Goal: Task Accomplishment & Management: Complete application form

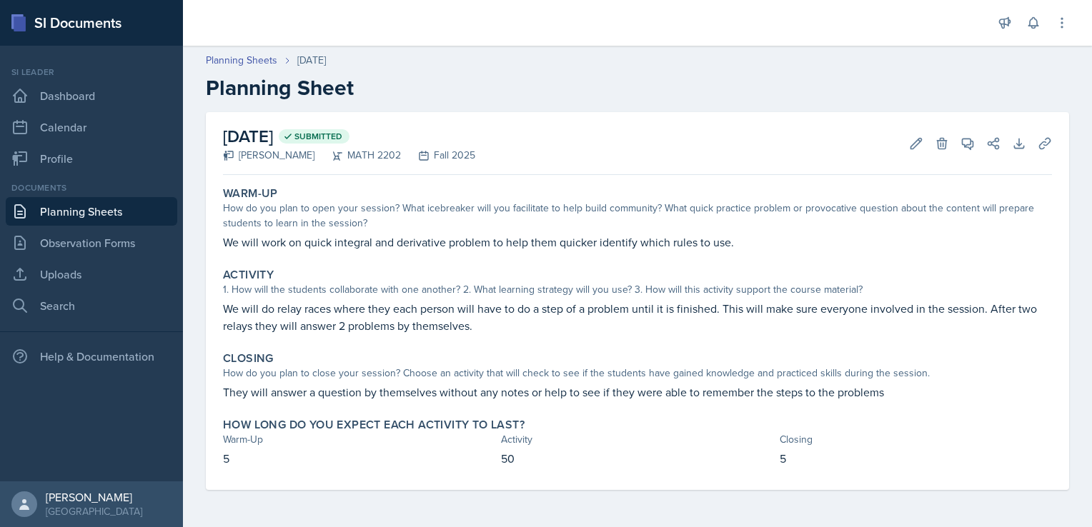
click at [111, 209] on link "Planning Sheets" at bounding box center [91, 211] width 171 height 29
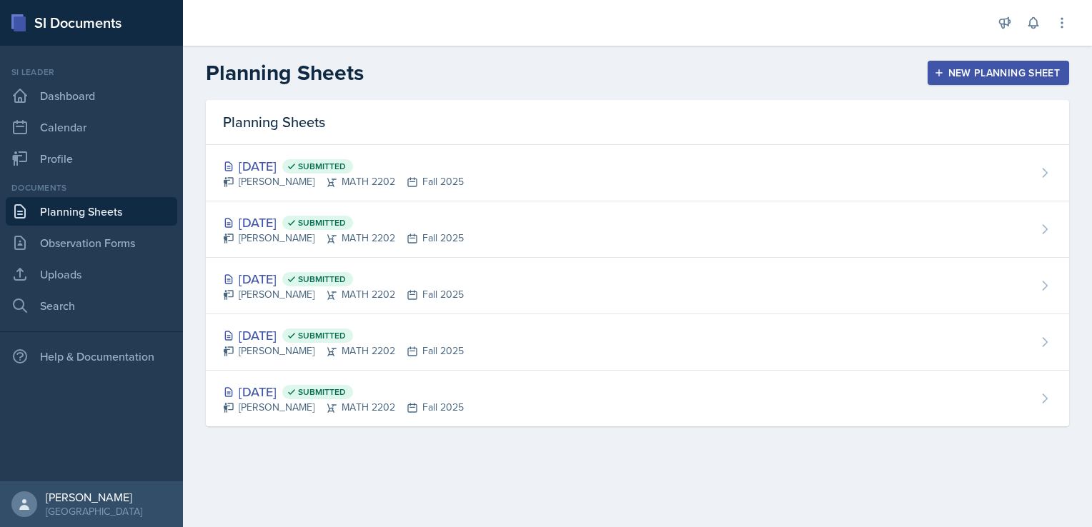
click at [993, 71] on div "New Planning Sheet" at bounding box center [998, 72] width 123 height 11
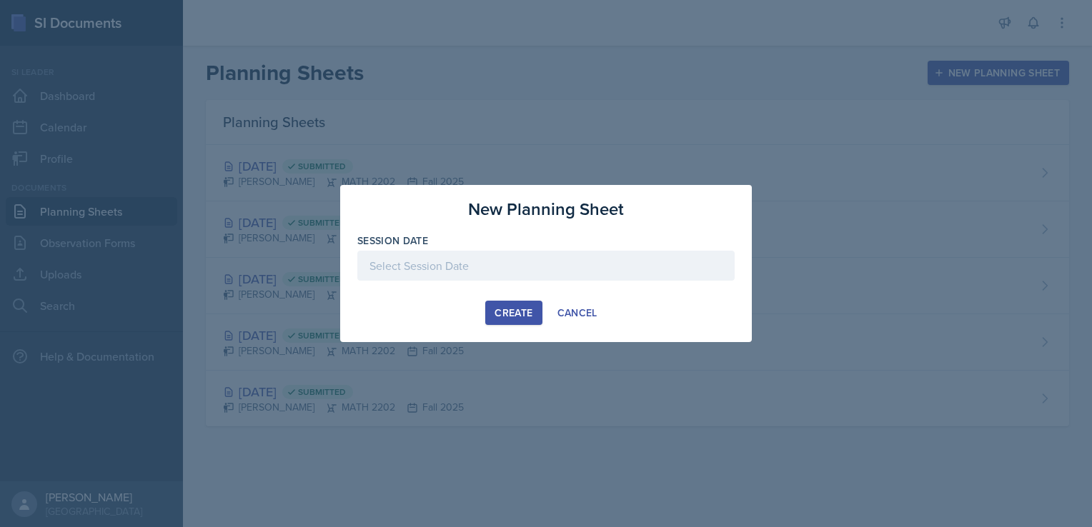
click at [481, 262] on div at bounding box center [545, 266] width 377 height 30
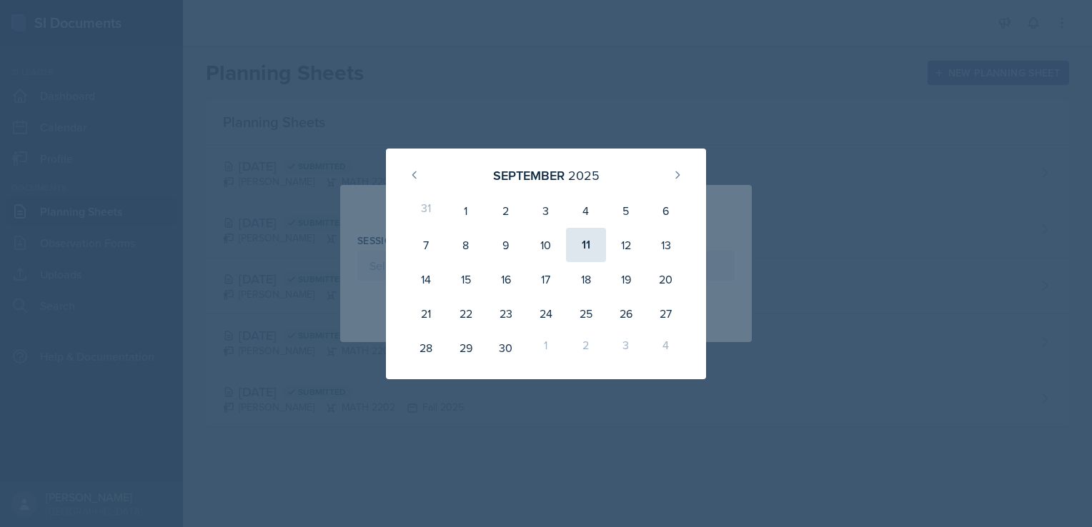
click at [592, 241] on div "11" at bounding box center [586, 245] width 40 height 34
type input "[DATE]"
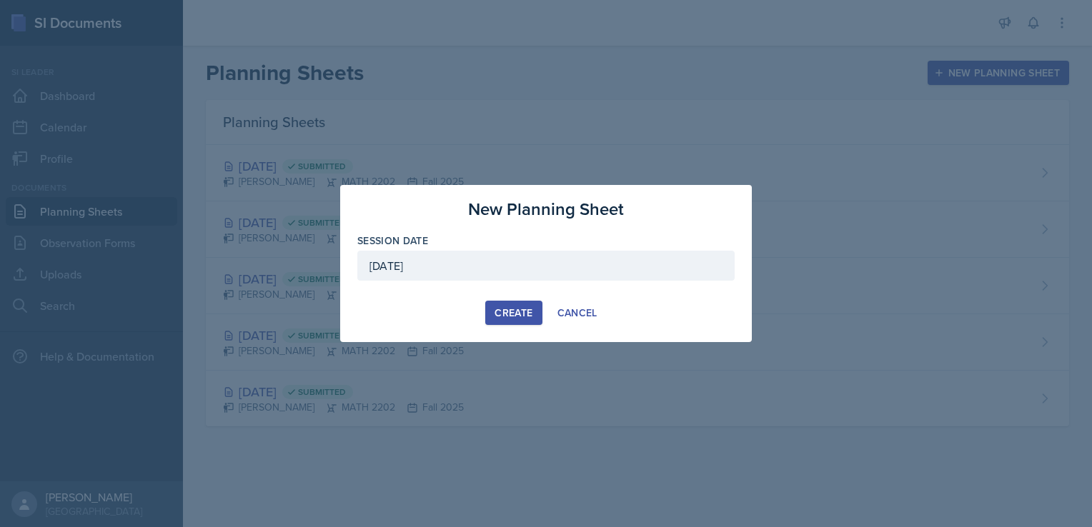
click at [506, 314] on div "Create" at bounding box center [513, 312] width 38 height 11
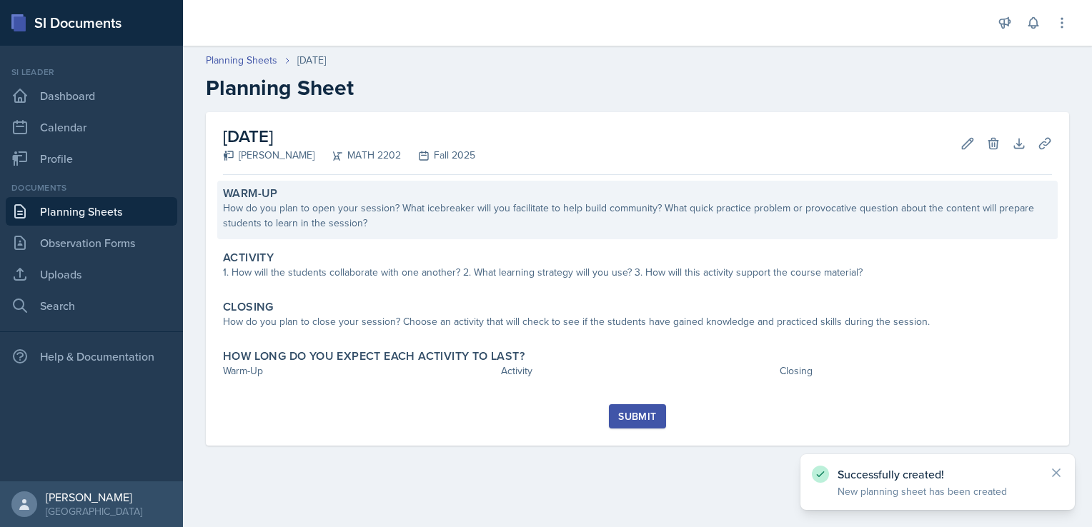
click at [342, 220] on div "How do you plan to open your session? What icebreaker will you facilitate to he…" at bounding box center [637, 216] width 829 height 30
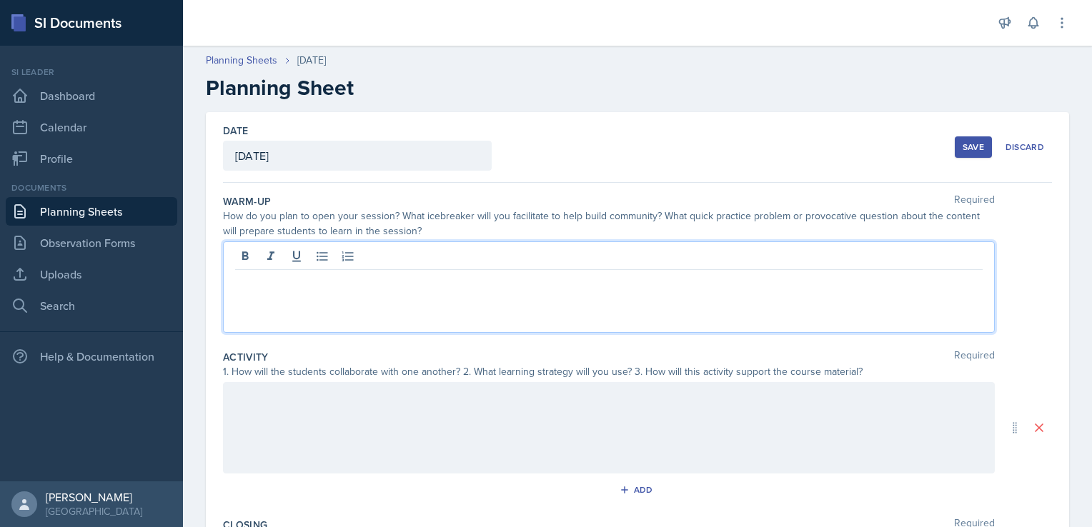
click at [306, 262] on div at bounding box center [609, 287] width 772 height 91
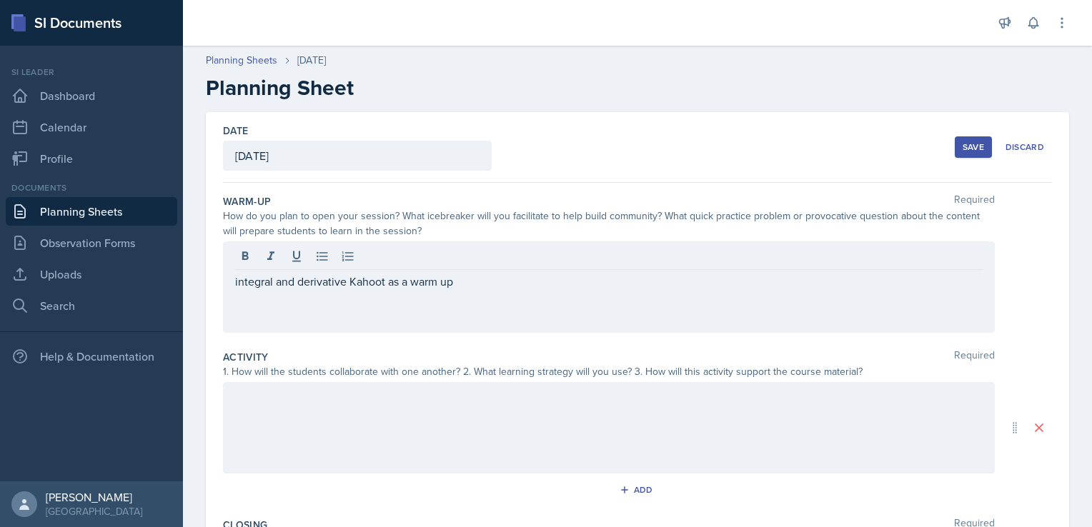
click at [469, 292] on div "integral and derivative Kahoot as a warm up" at bounding box center [609, 287] width 772 height 91
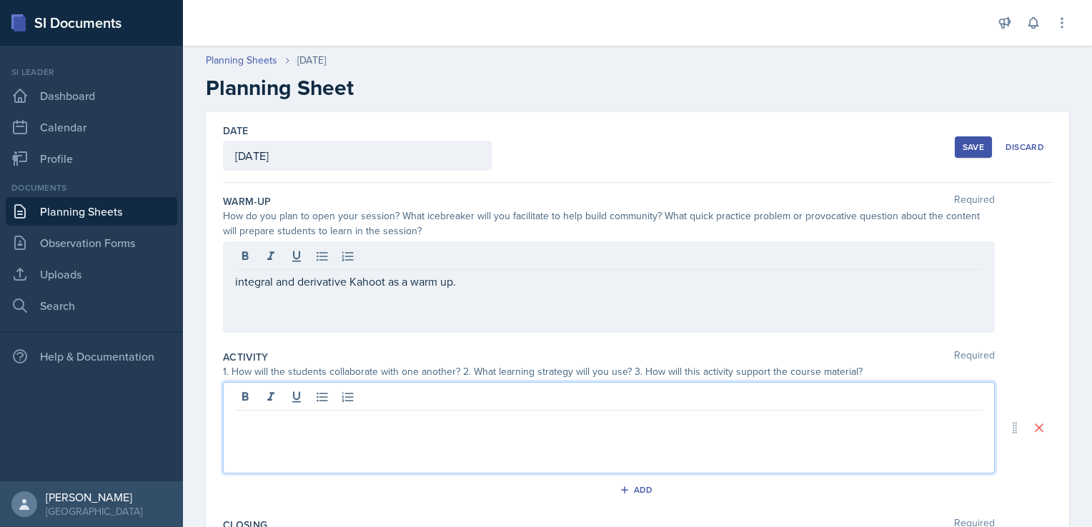
click at [312, 401] on div at bounding box center [609, 427] width 772 height 91
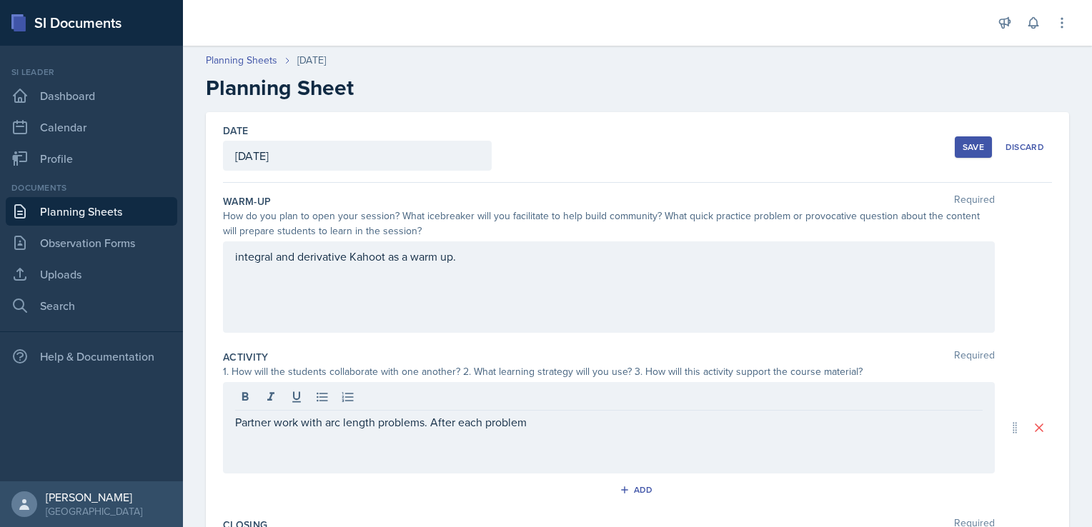
click at [232, 419] on div "Partner work with arc length problems. After each problem" at bounding box center [609, 427] width 772 height 91
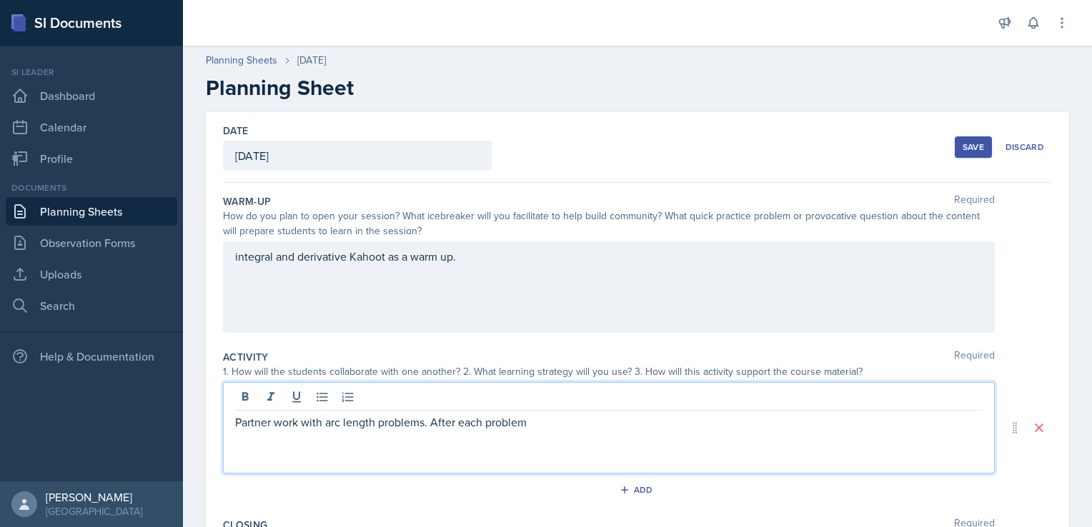
click at [424, 422] on p "Partner work with arc length problems. After each problem" at bounding box center [608, 422] width 747 height 17
click at [437, 422] on p "Partner work with arc length problems (3). After each problem a group will pres…" at bounding box center [608, 422] width 747 height 17
click at [643, 424] on p "Partner work with arc length problems (3-4 problems). After each problem a grou…" at bounding box center [608, 422] width 747 height 17
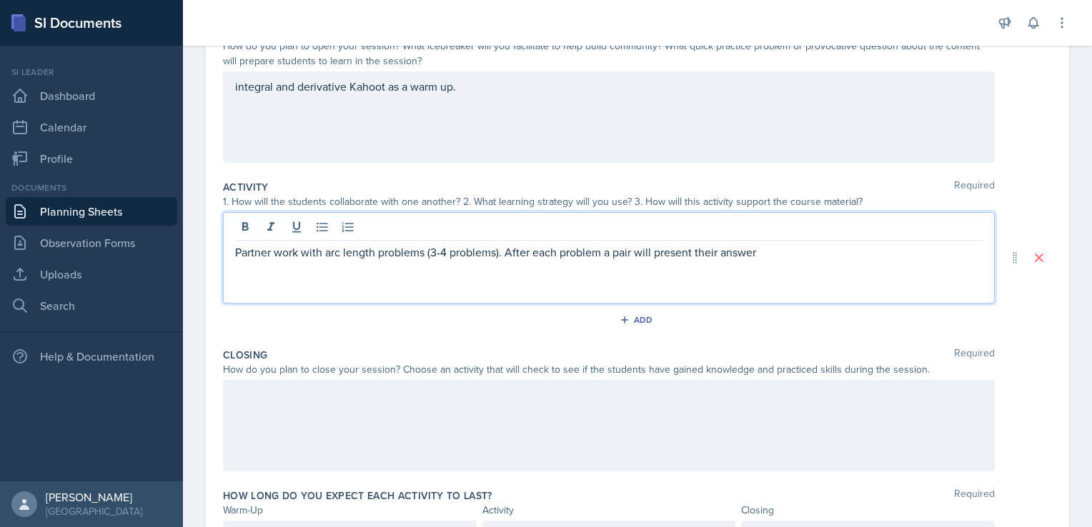
scroll to position [174, 0]
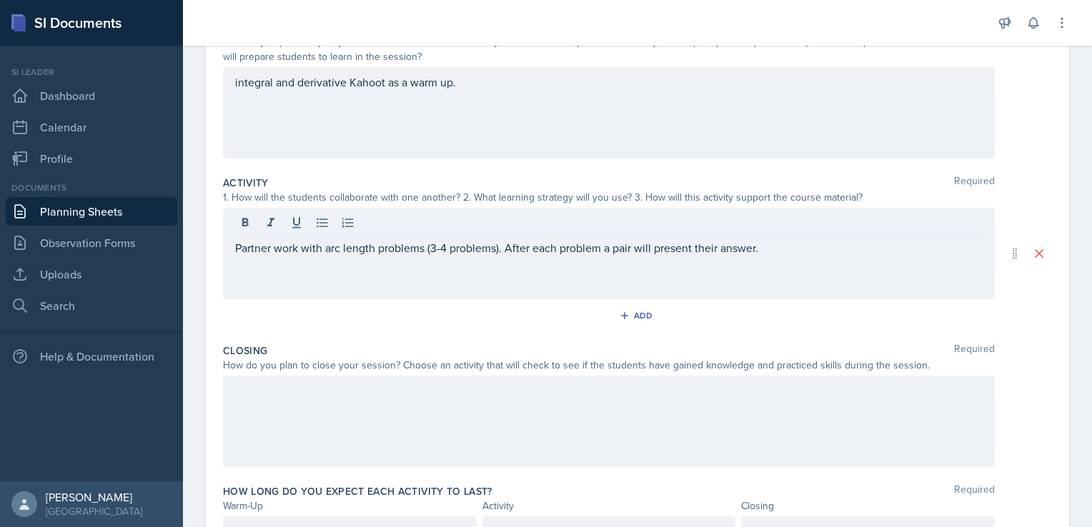
click at [456, 407] on div at bounding box center [609, 421] width 772 height 91
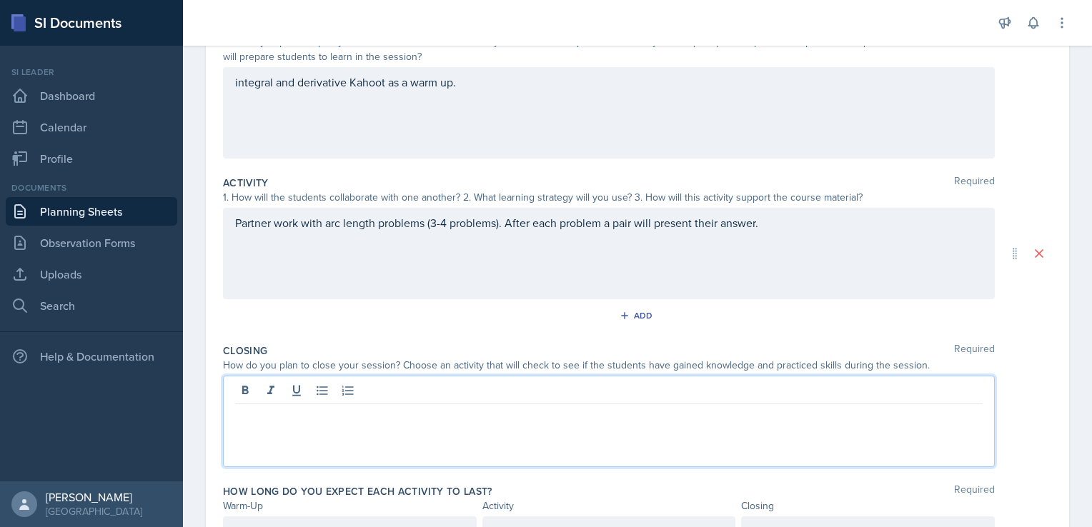
scroll to position [199, 0]
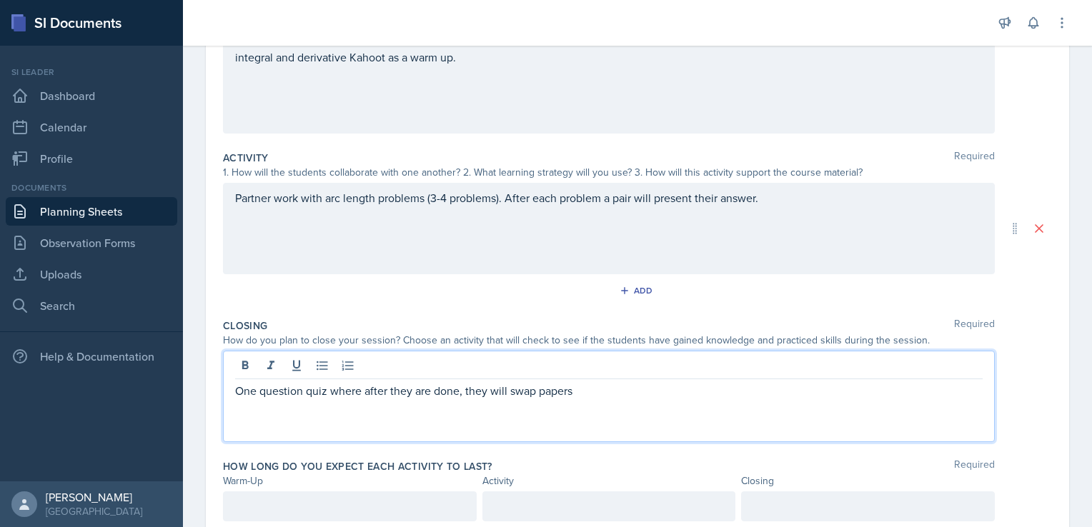
click at [586, 394] on p "One question quiz where after they are done, they will swap papers" at bounding box center [608, 390] width 747 height 17
click at [732, 390] on p "One question quiz where after they are done, they will swap papers and check ea…" at bounding box center [608, 390] width 747 height 17
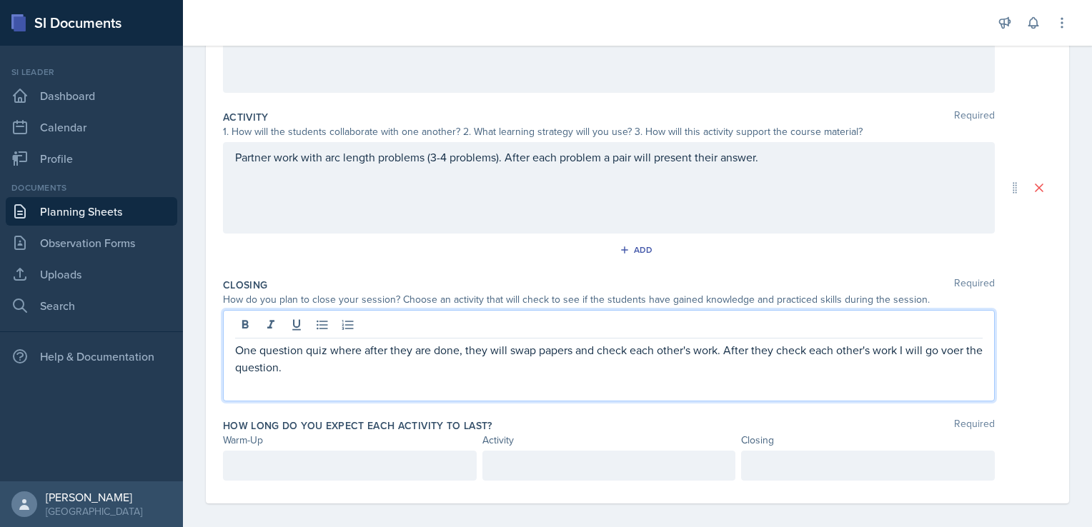
scroll to position [264, 0]
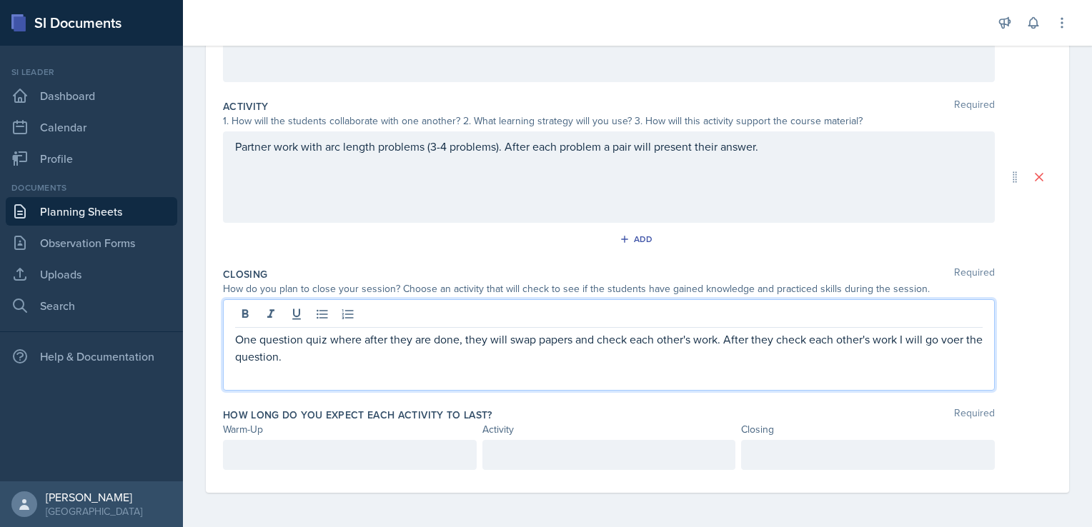
click at [314, 464] on p at bounding box center [349, 455] width 229 height 17
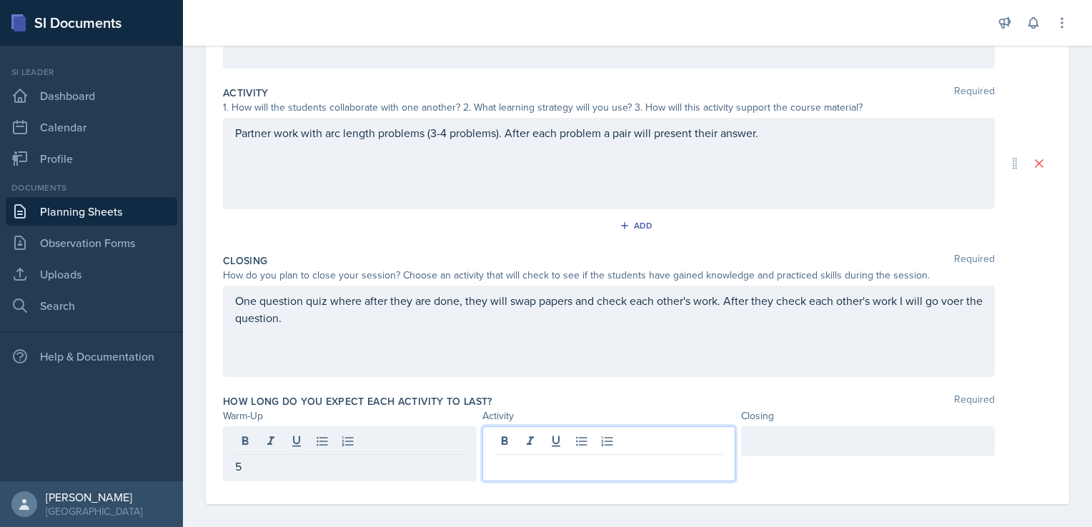
click at [588, 444] on div at bounding box center [609, 454] width 254 height 55
click at [776, 442] on div at bounding box center [868, 442] width 254 height 30
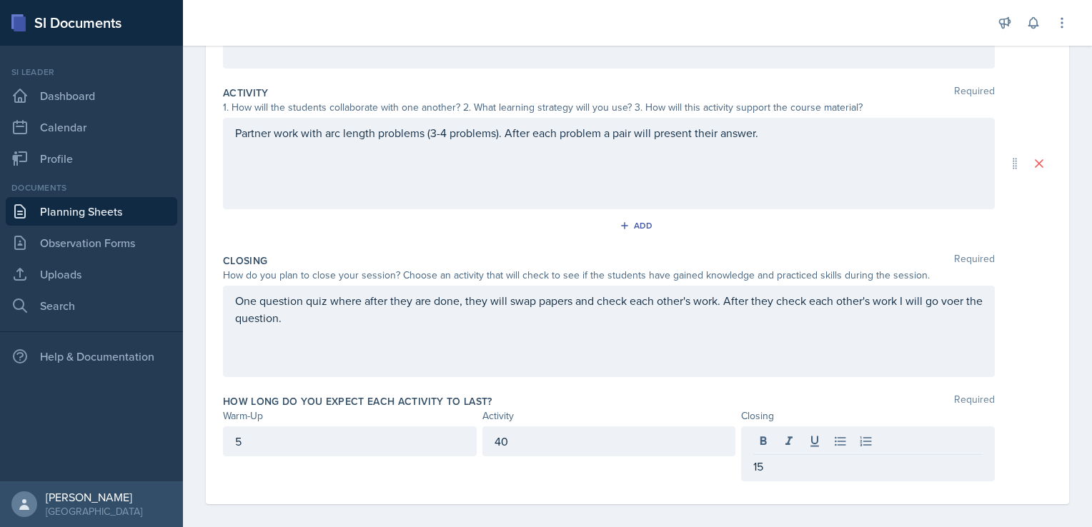
click at [565, 396] on div "How long do you expect each activity to last? Required" at bounding box center [637, 401] width 829 height 14
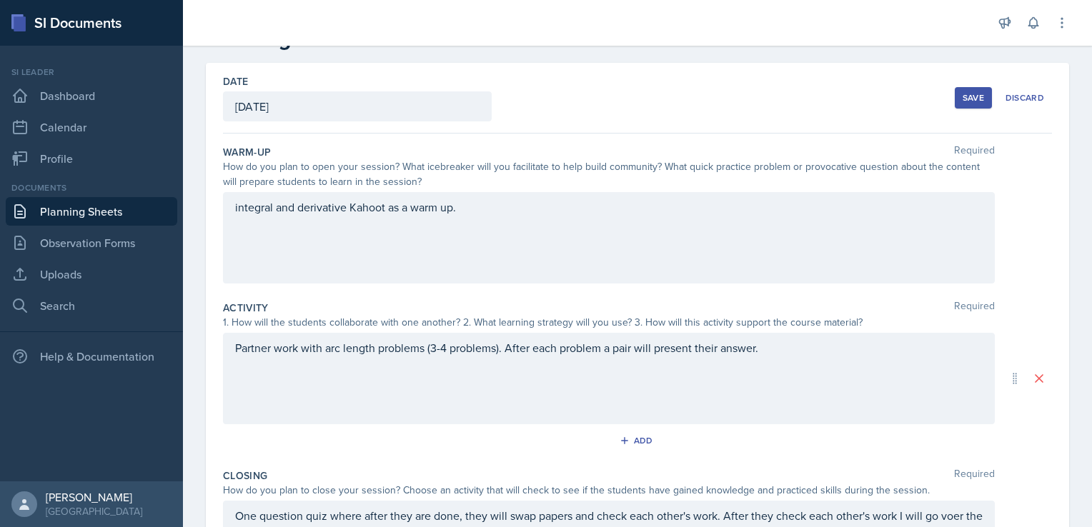
scroll to position [0, 0]
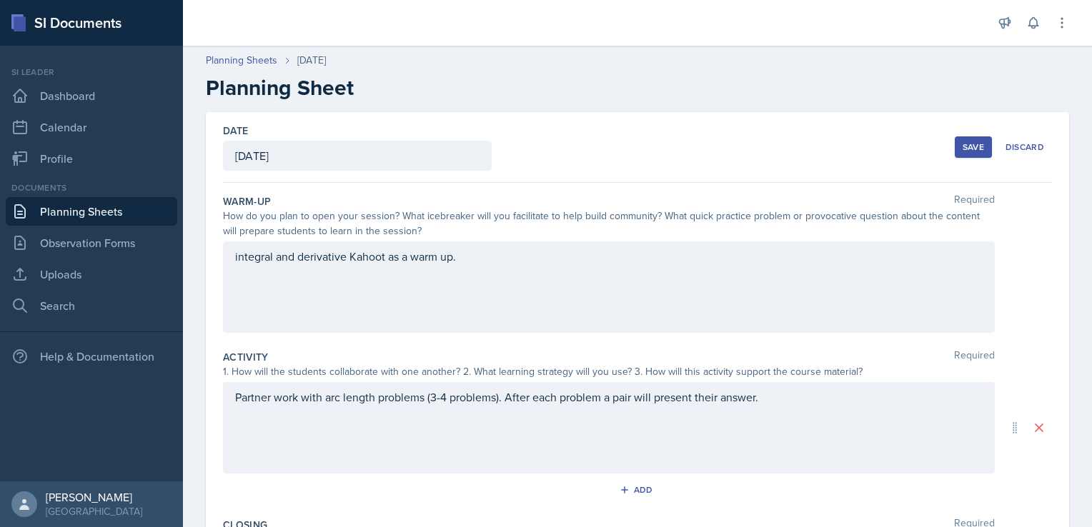
click at [429, 260] on div "integral and derivative Kahoot as a warm up." at bounding box center [609, 287] width 772 height 91
click at [963, 147] on div "Save" at bounding box center [973, 146] width 21 height 11
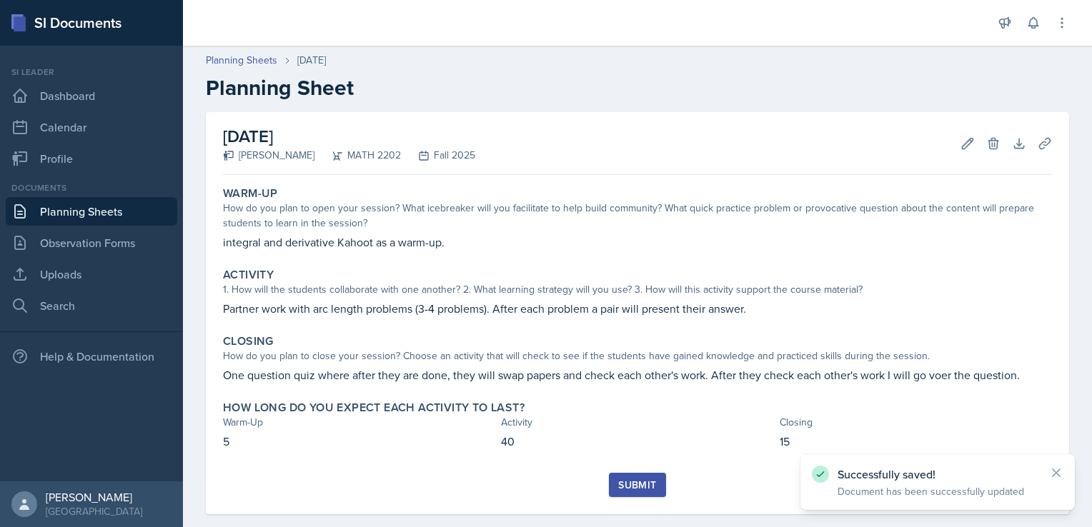
click at [635, 483] on div "Submit" at bounding box center [637, 484] width 38 height 11
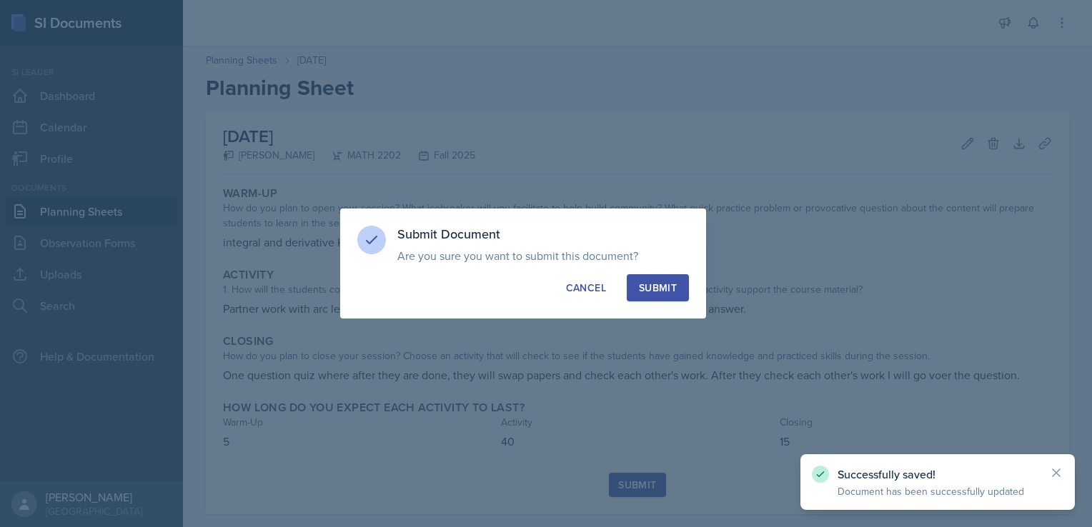
click at [657, 286] on div "Submit" at bounding box center [658, 288] width 38 height 14
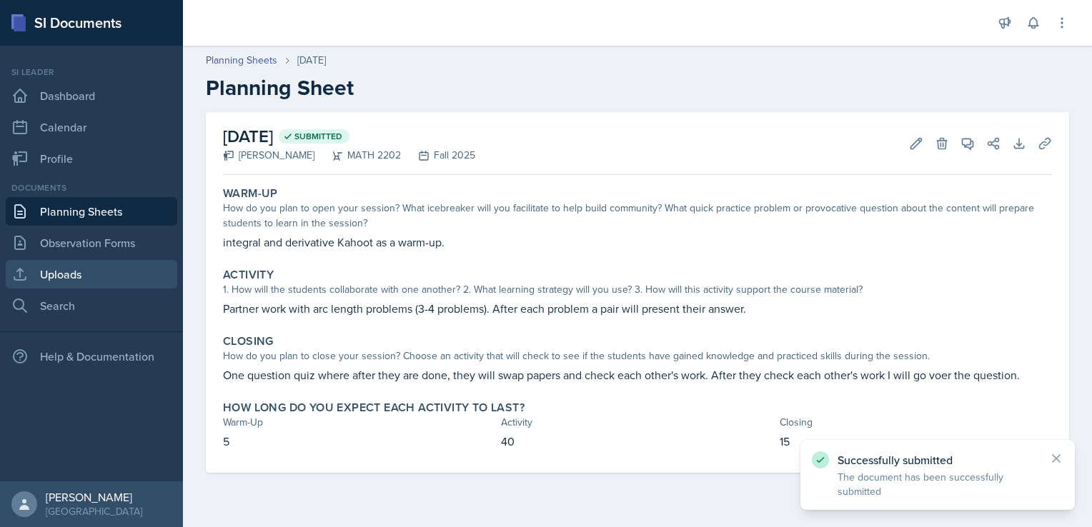
click at [69, 274] on link "Uploads" at bounding box center [91, 274] width 171 height 29
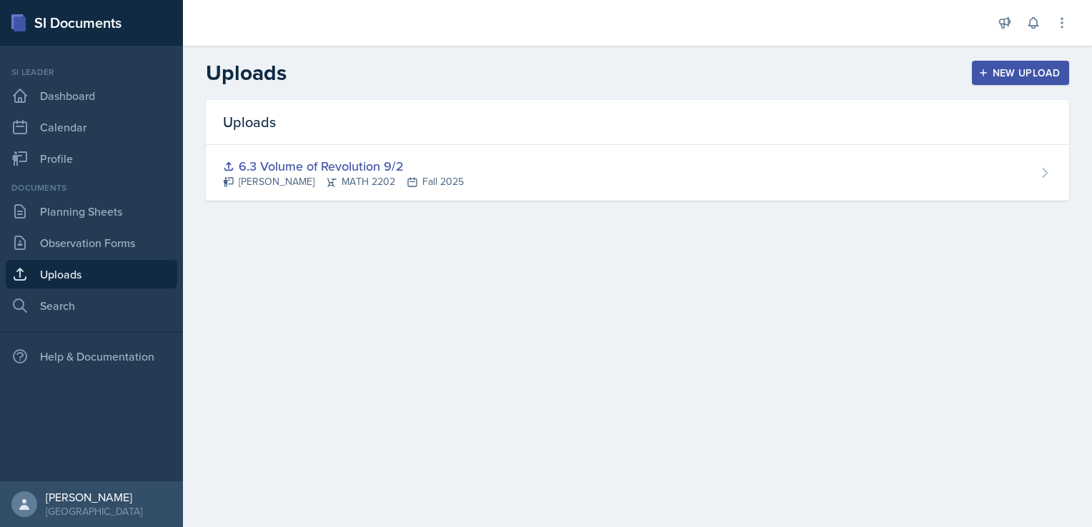
click at [998, 70] on div "New Upload" at bounding box center [1020, 72] width 79 height 11
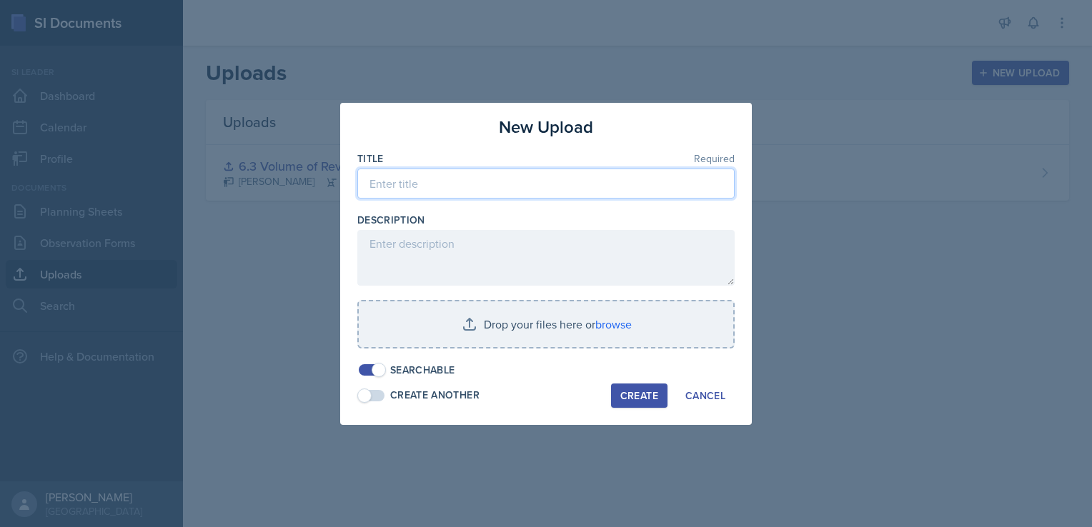
click at [401, 183] on input at bounding box center [545, 184] width 377 height 30
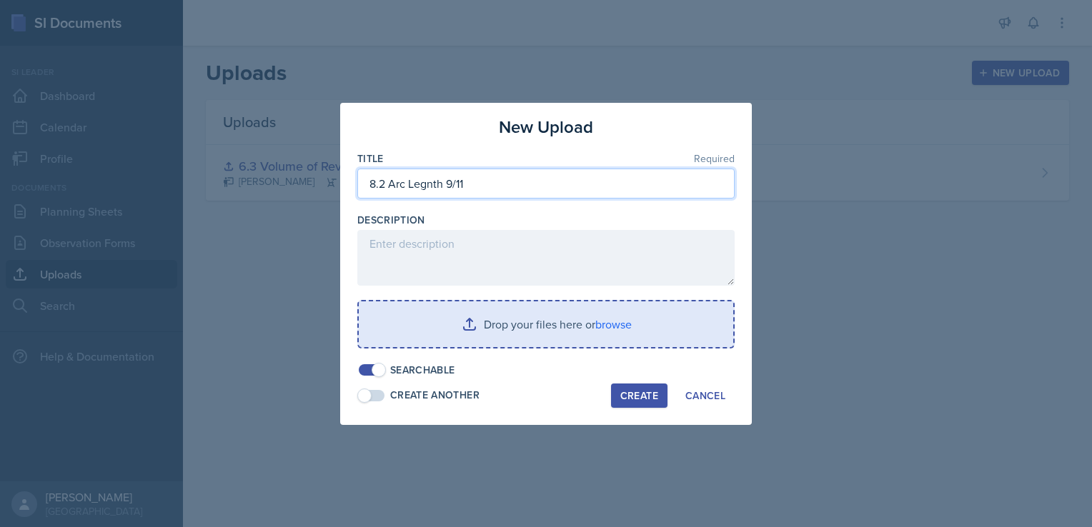
type input "8.2 Arc Legnth 9/11"
click at [610, 326] on input "file" at bounding box center [546, 325] width 374 height 46
click at [608, 328] on input "file" at bounding box center [546, 325] width 374 height 46
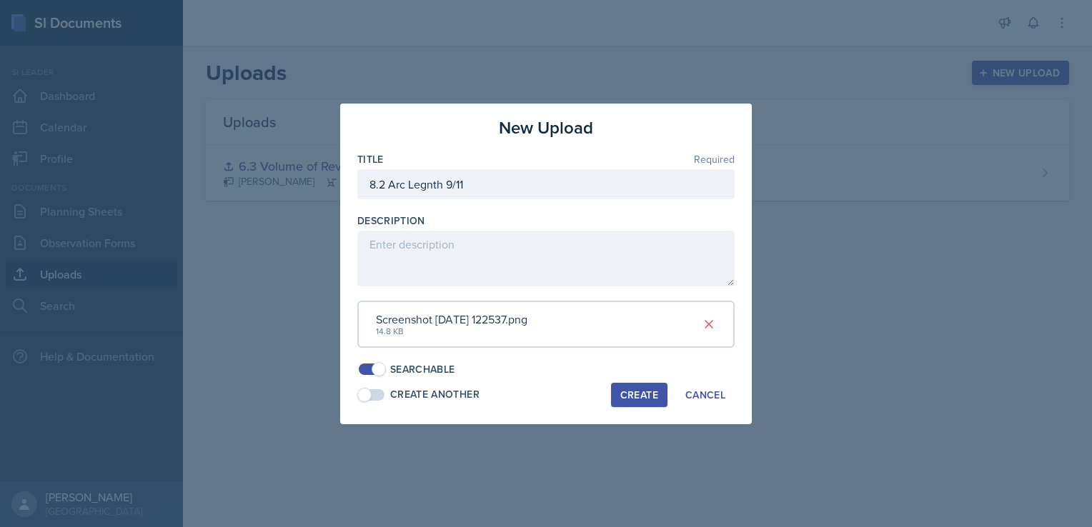
click at [634, 390] on div "Create" at bounding box center [639, 394] width 38 height 11
